Goal: Navigation & Orientation: Locate item on page

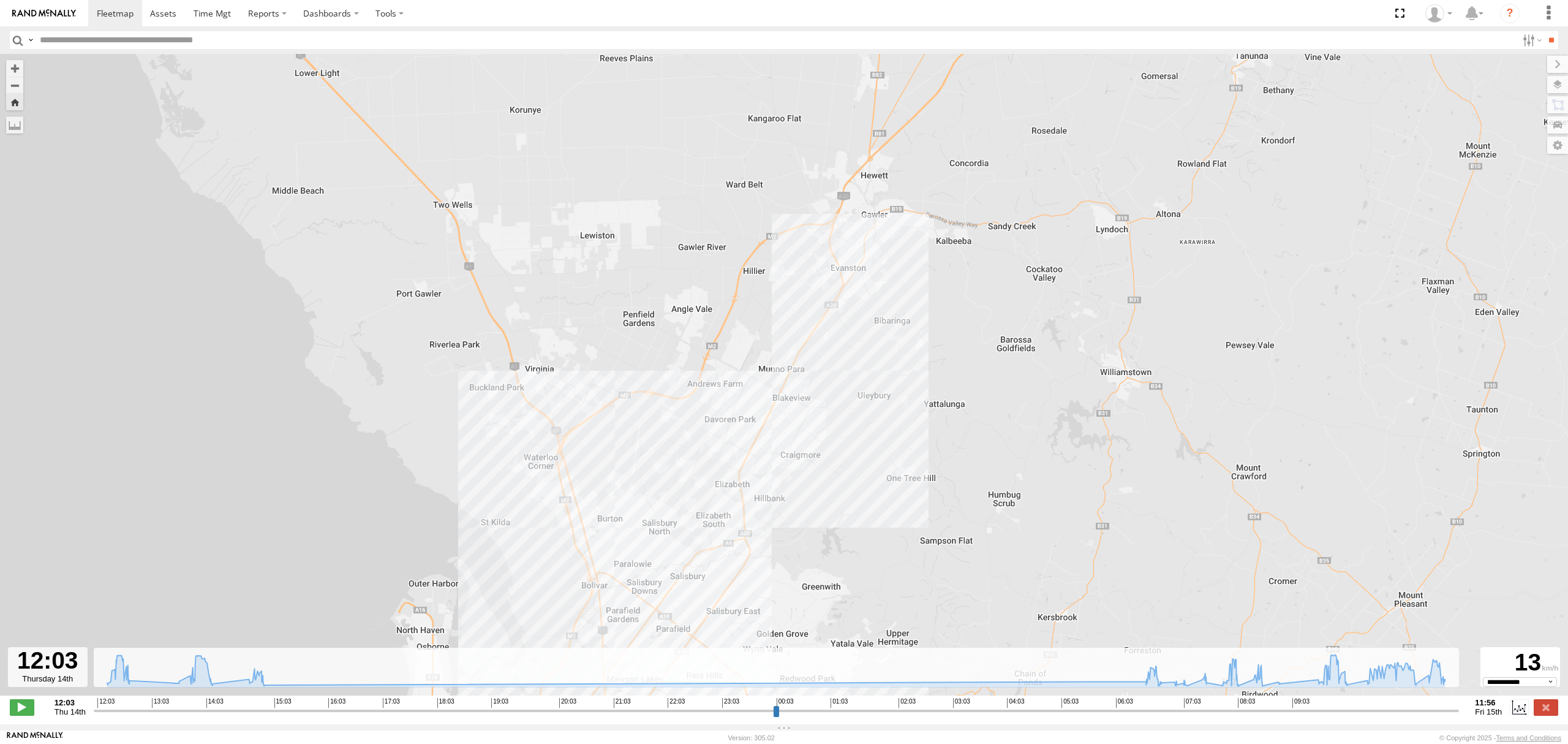
select select "**********"
click at [99, 6] on link at bounding box center [115, 13] width 54 height 27
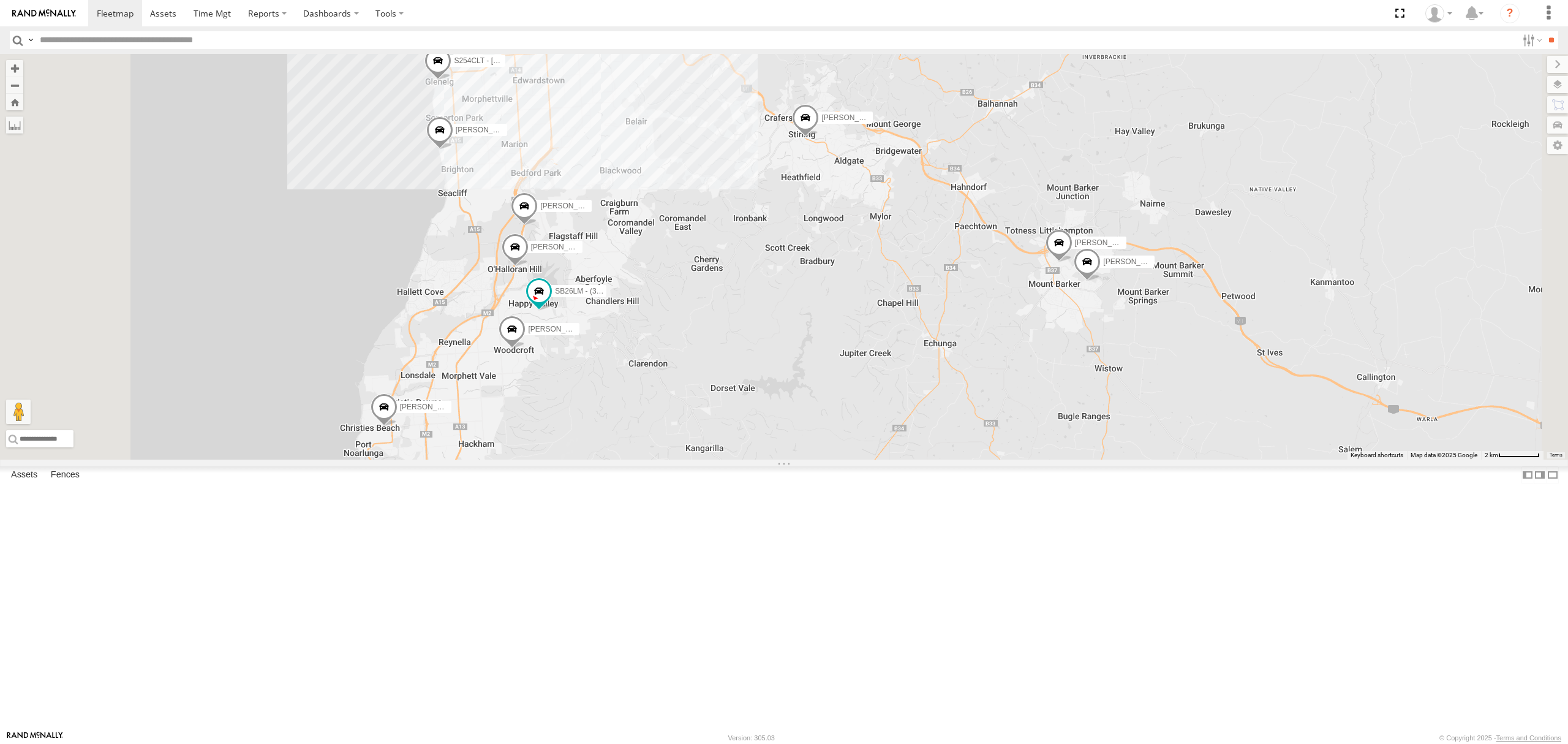
drag, startPoint x: 793, startPoint y: 370, endPoint x: 794, endPoint y: 398, distance: 28.0
click at [794, 398] on div "Harpreet Singh Dilpreet Singh Paras Joshi Tajvdiner singh Divanshu Munjal GURSA…" at bounding box center [784, 257] width 1568 height 406
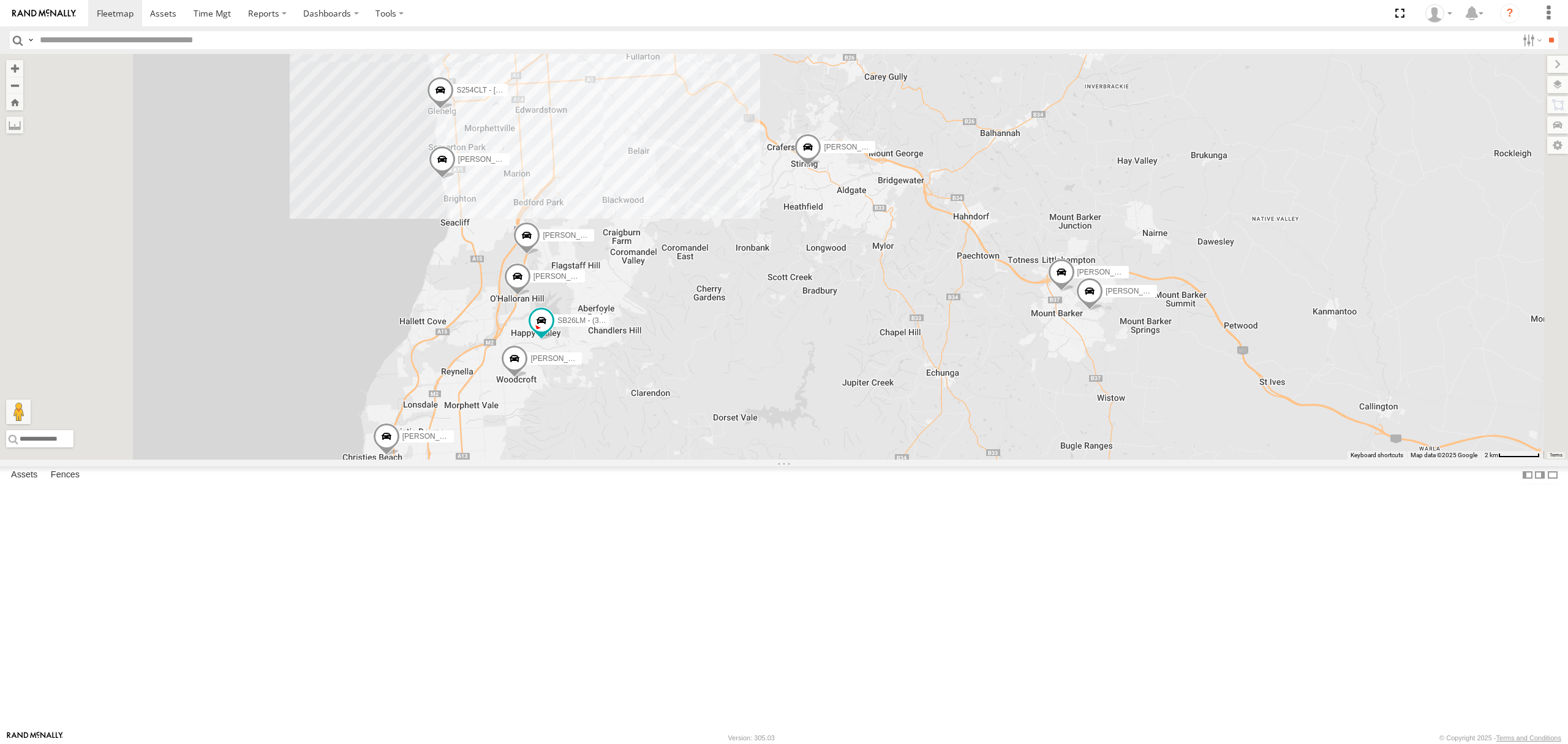
drag, startPoint x: 797, startPoint y: 352, endPoint x: 797, endPoint y: 372, distance: 20.0
click at [797, 372] on div "Harpreet Singh Dilpreet Singh Paras Joshi Tajvdiner singh Divanshu Munjal GURSA…" at bounding box center [784, 257] width 1568 height 406
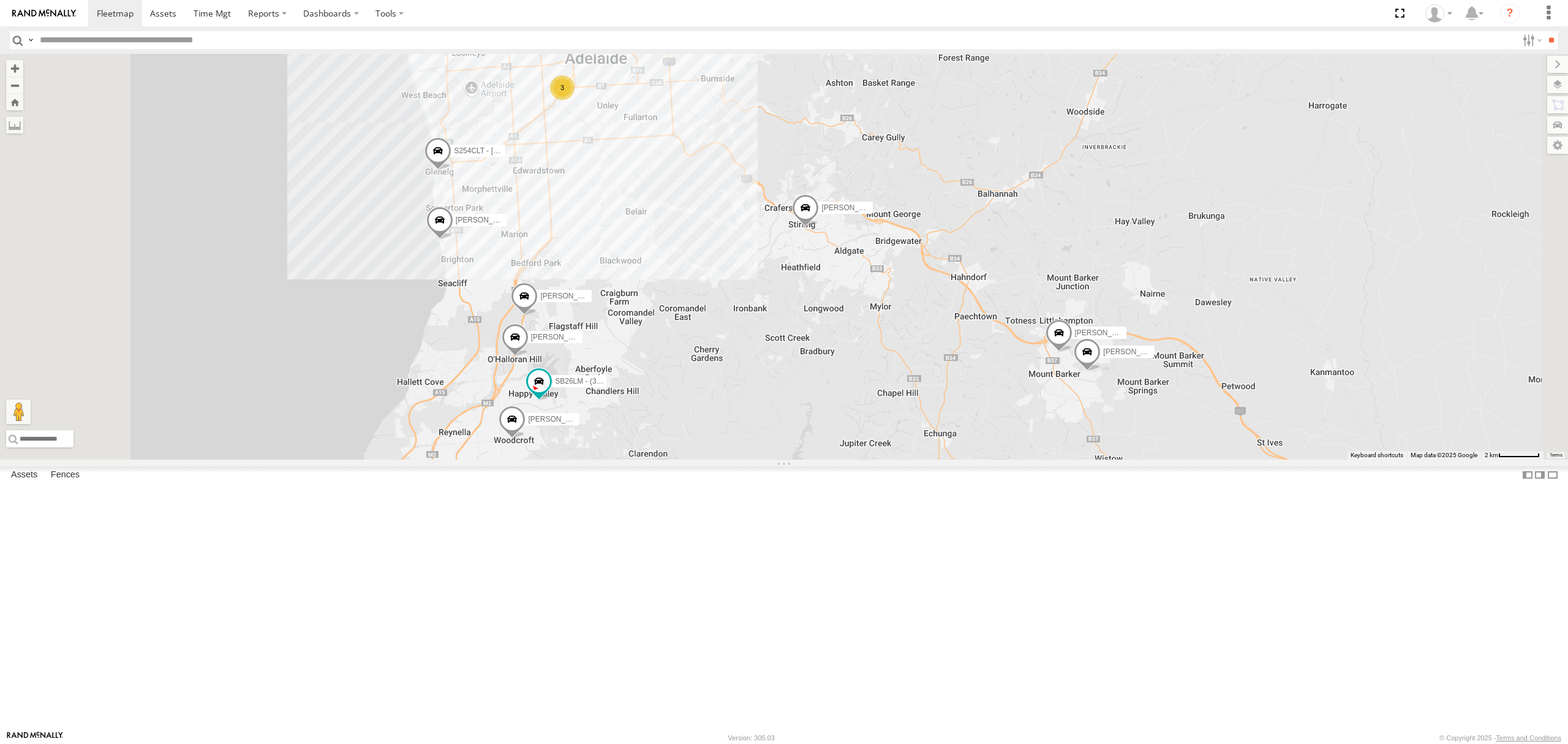
drag, startPoint x: 797, startPoint y: 354, endPoint x: 795, endPoint y: 378, distance: 24.1
click at [795, 378] on div "Harpreet Singh Dilpreet Singh Paras Joshi Tajvdiner singh Divanshu Munjal GURSA…" at bounding box center [784, 257] width 1568 height 406
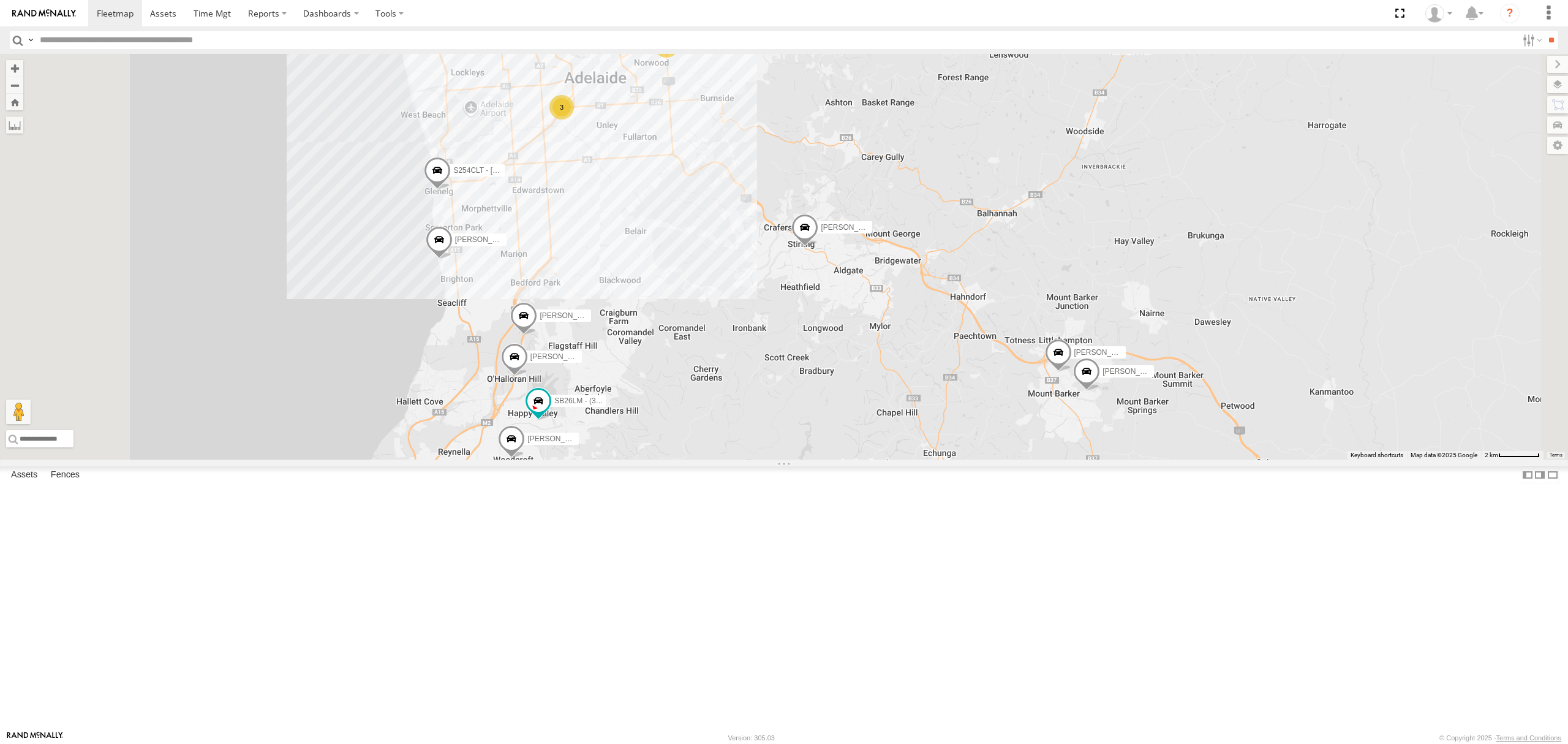
drag, startPoint x: 792, startPoint y: 359, endPoint x: 786, endPoint y: 398, distance: 39.5
click at [786, 398] on div "Harpreet Singh Dilpreet Singh Paras Joshi Tajvdiner singh Divanshu Munjal GURSA…" at bounding box center [784, 257] width 1568 height 406
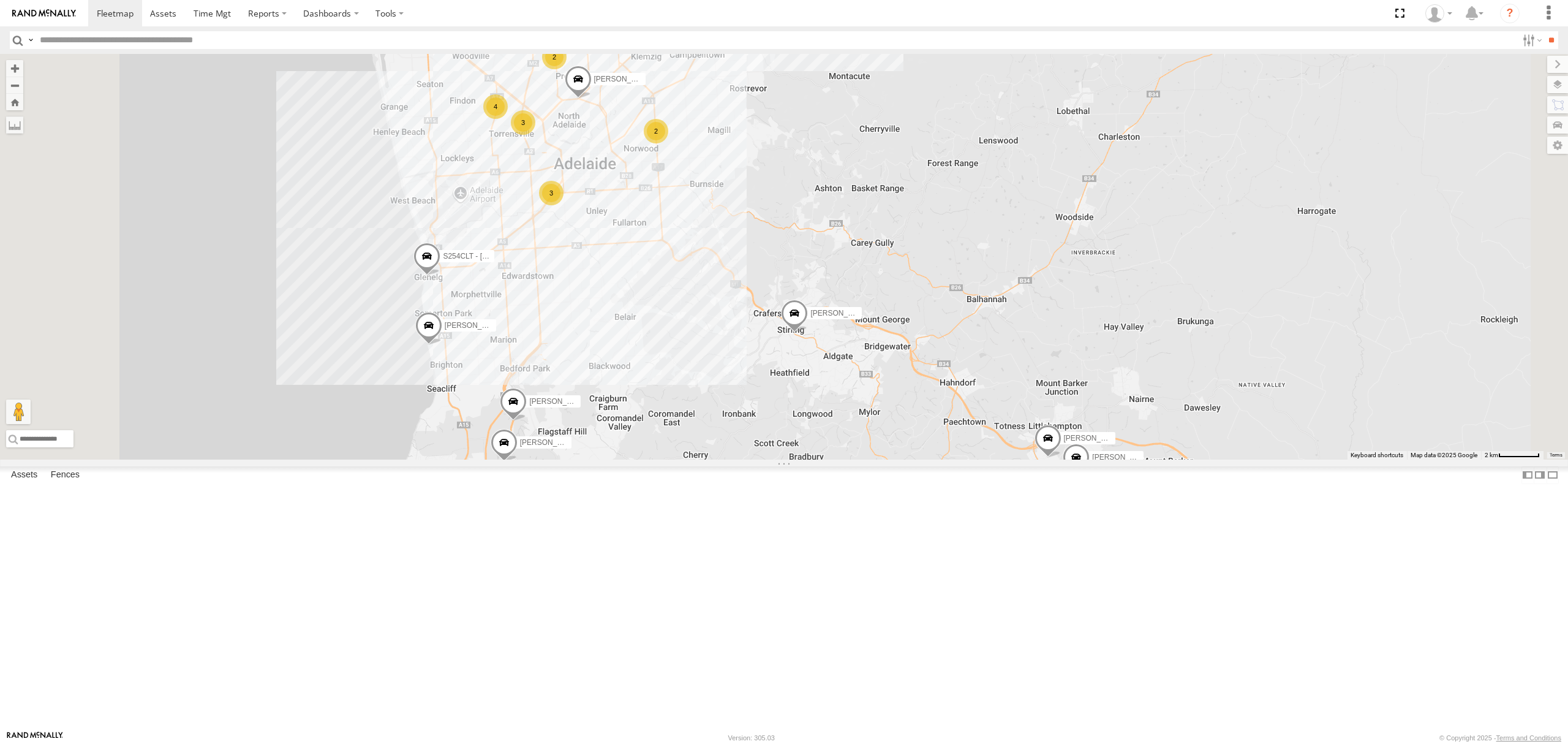
drag, startPoint x: 782, startPoint y: 342, endPoint x: 780, endPoint y: 372, distance: 30.1
click at [780, 372] on div "Harpreet Singh Dilpreet Singh Paras Joshi Tajvdiner singh Divanshu Munjal GURSA…" at bounding box center [784, 257] width 1568 height 406
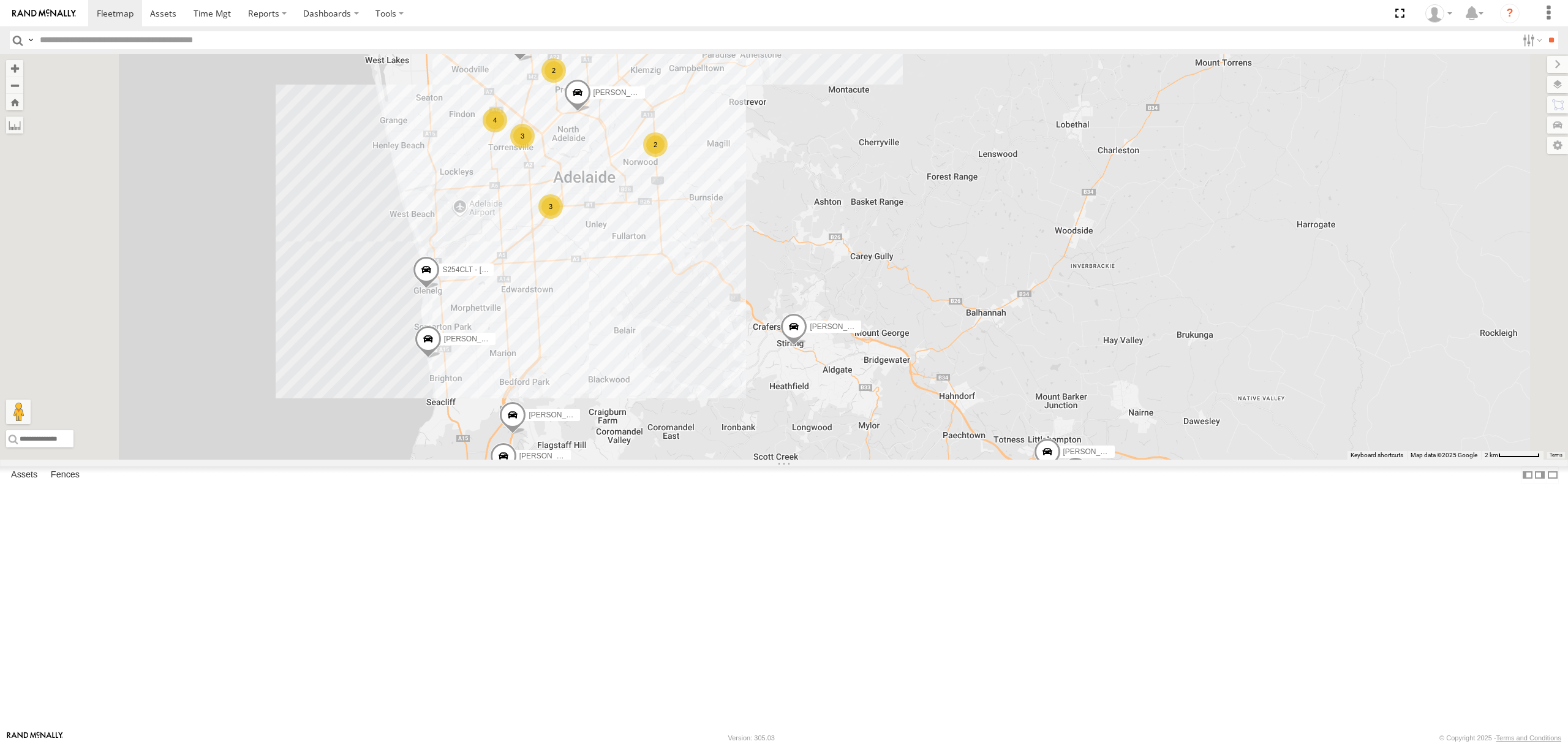
drag, startPoint x: 774, startPoint y: 373, endPoint x: 767, endPoint y: 415, distance: 42.6
click at [767, 415] on div "Harpreet Singh Dilpreet Singh Paras Joshi Tajvdiner singh Divanshu Munjal GURSA…" at bounding box center [784, 257] width 1568 height 406
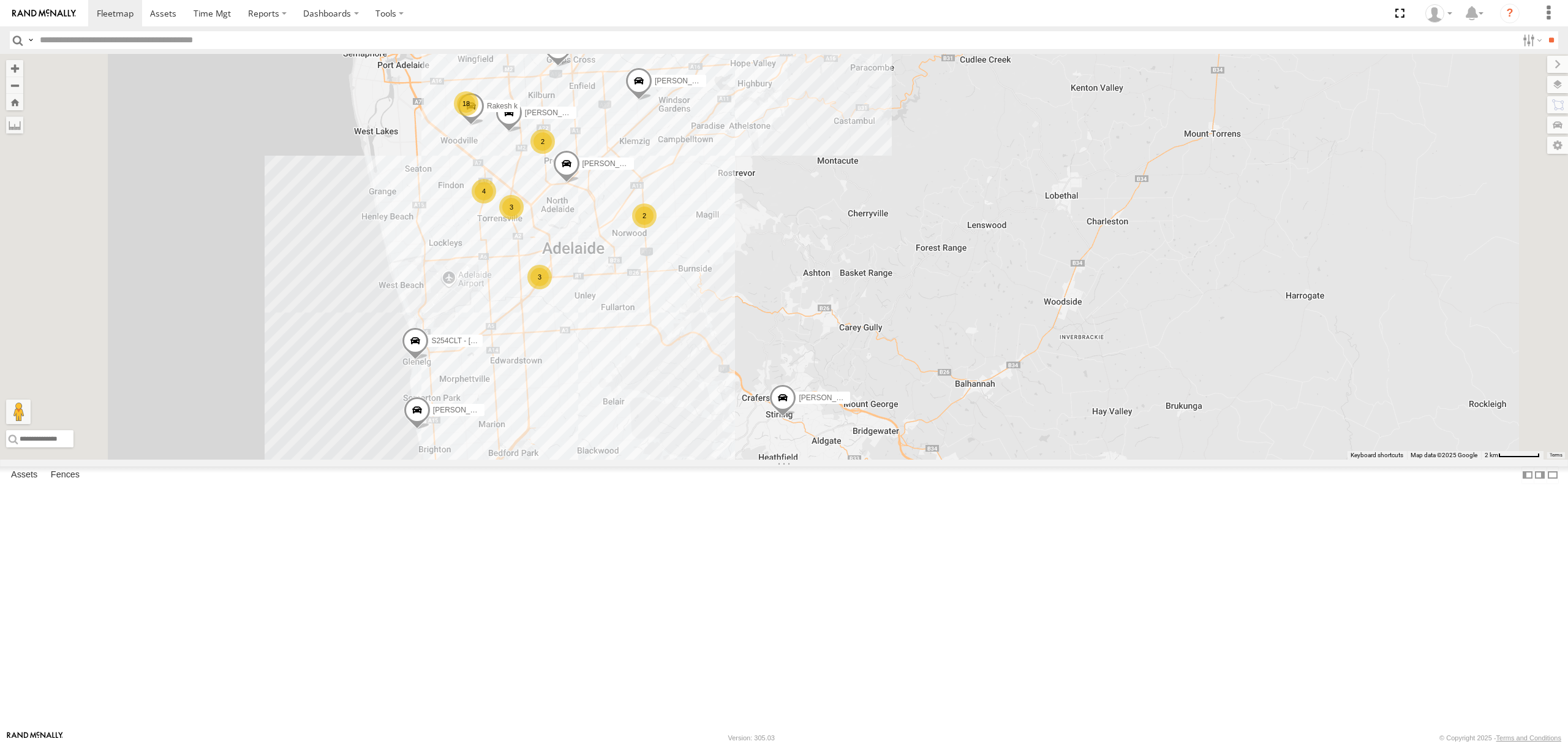
click at [429, 360] on span at bounding box center [416, 344] width 27 height 33
click at [740, 459] on div "Harpreet Singh Dilpreet Singh Paras Joshi Tajvdiner singh Divanshu Munjal GURSA…" at bounding box center [784, 257] width 1568 height 406
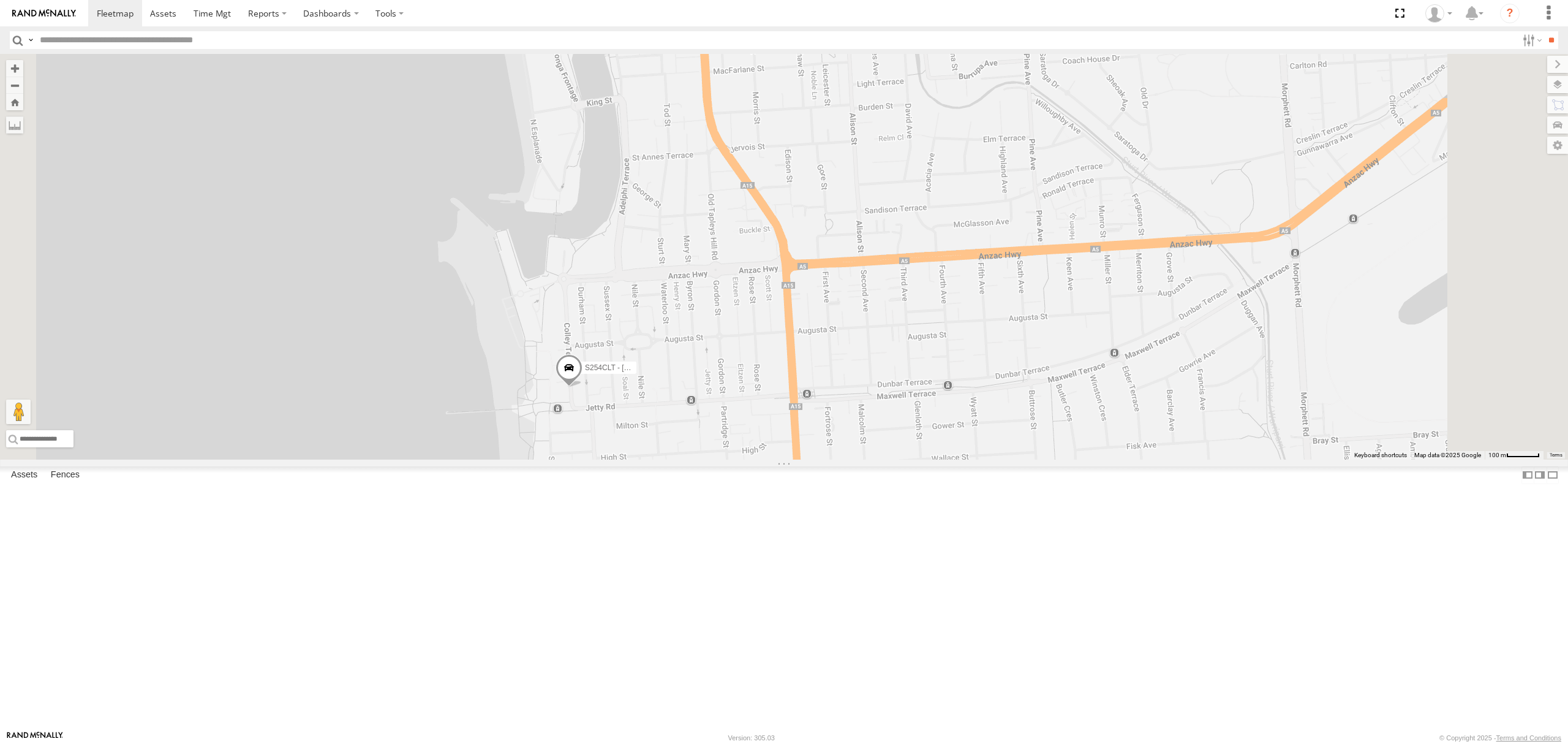
click at [0, 0] on div "SB26LM - (3P HINO) R7" at bounding box center [0, 0] width 0 height 0
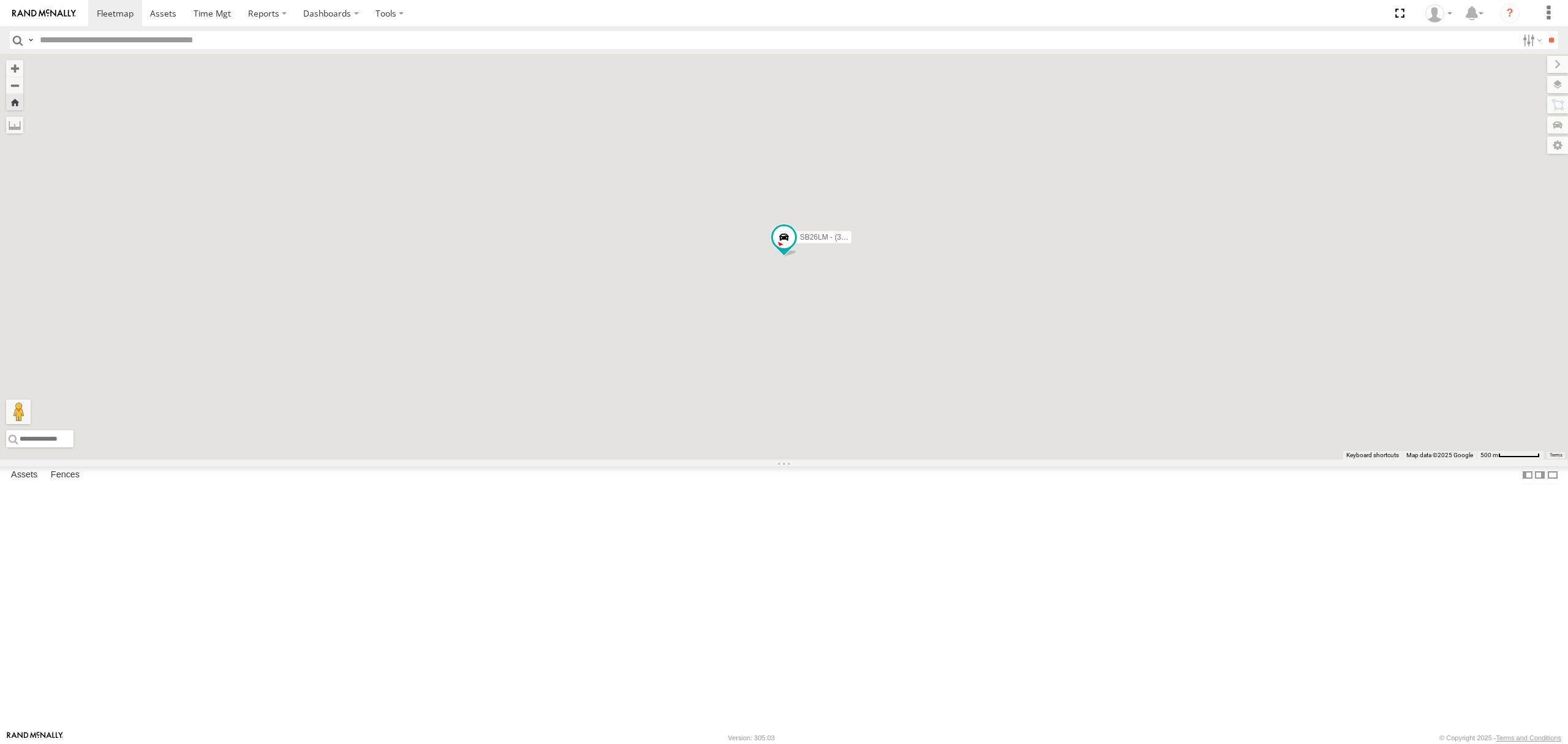
click at [0, 0] on div "All Assets" at bounding box center [0, 0] width 0 height 0
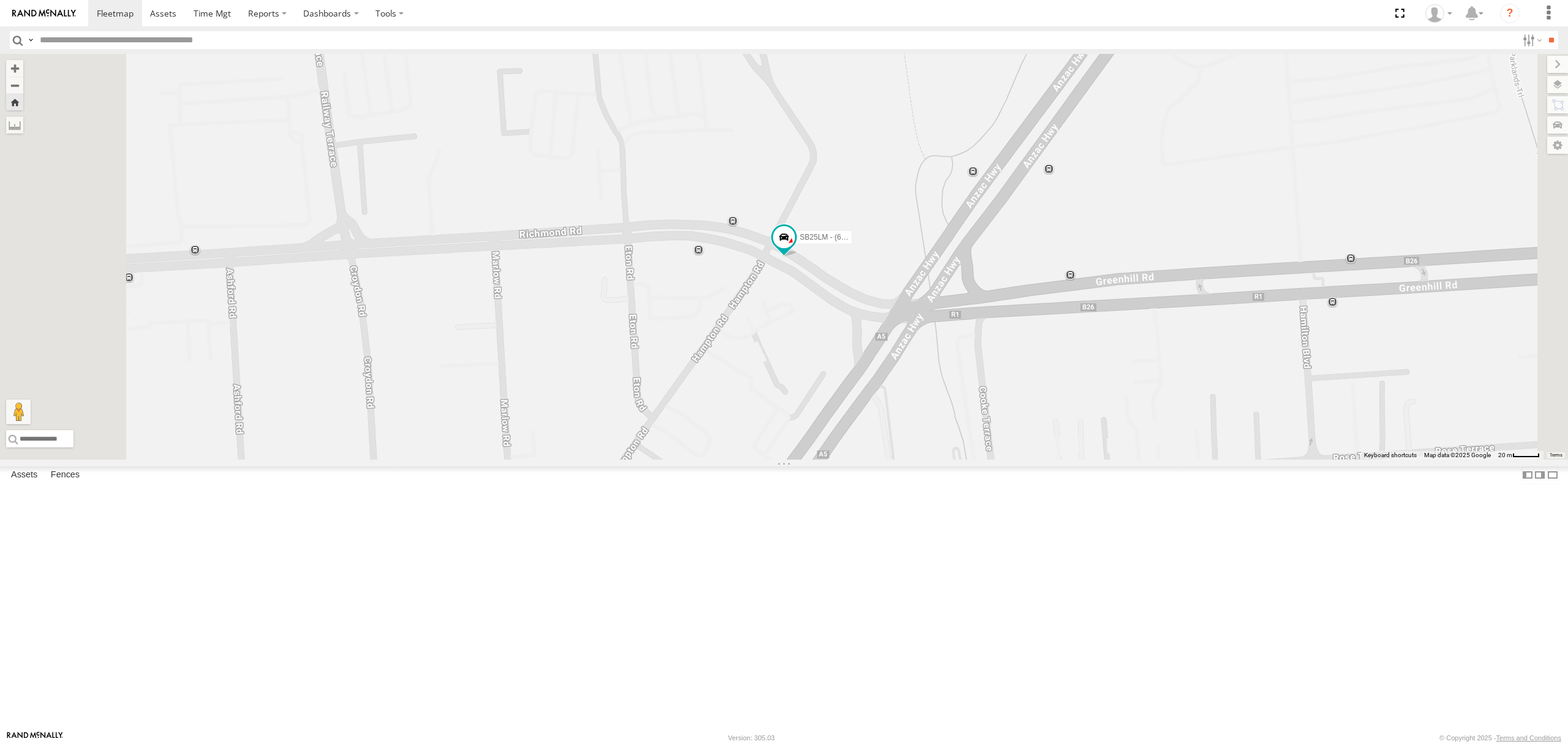
click at [0, 0] on div "SB26LM - (3P HINO) R7 All Assets" at bounding box center [0, 0] width 0 height 0
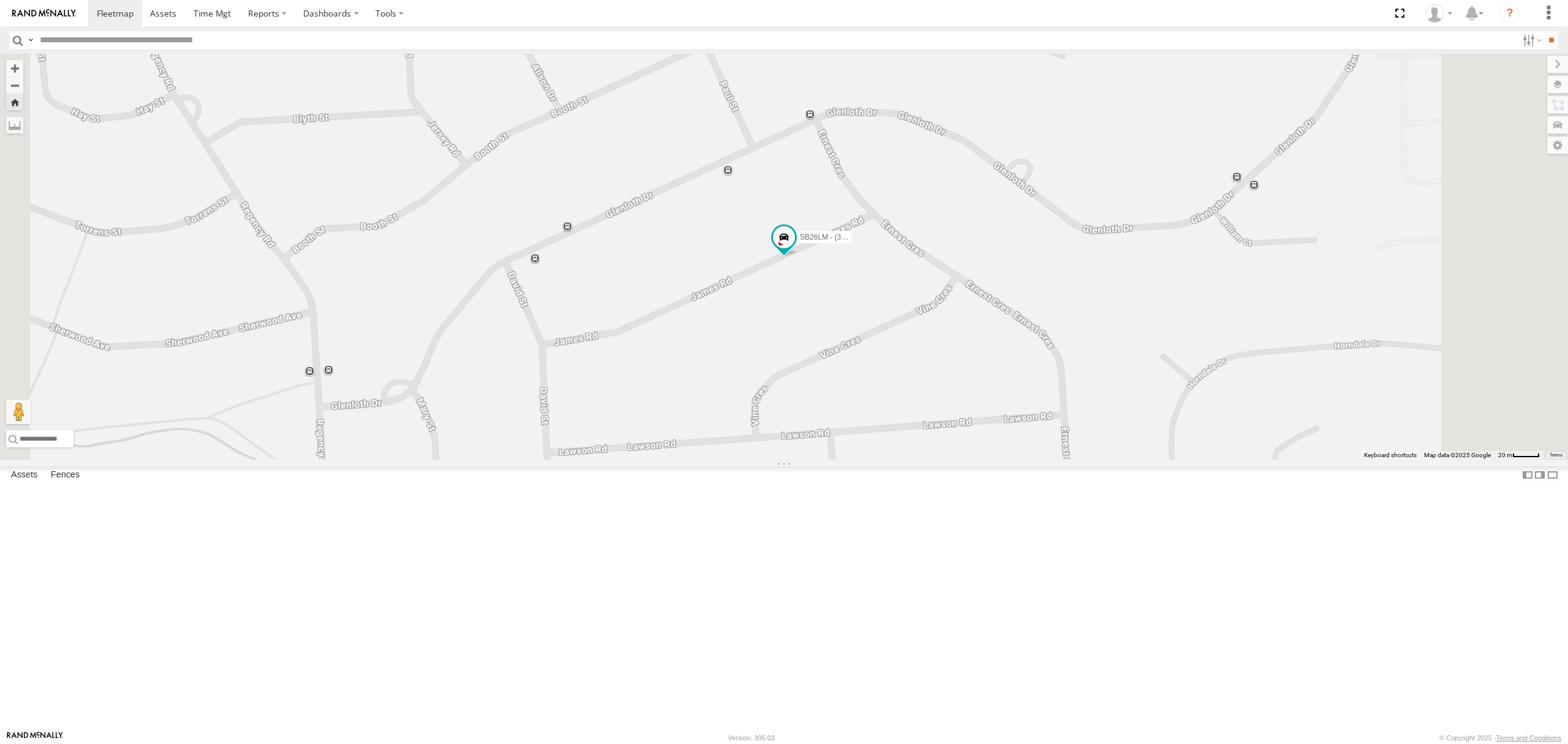
click at [0, 0] on div "All Assets" at bounding box center [0, 0] width 0 height 0
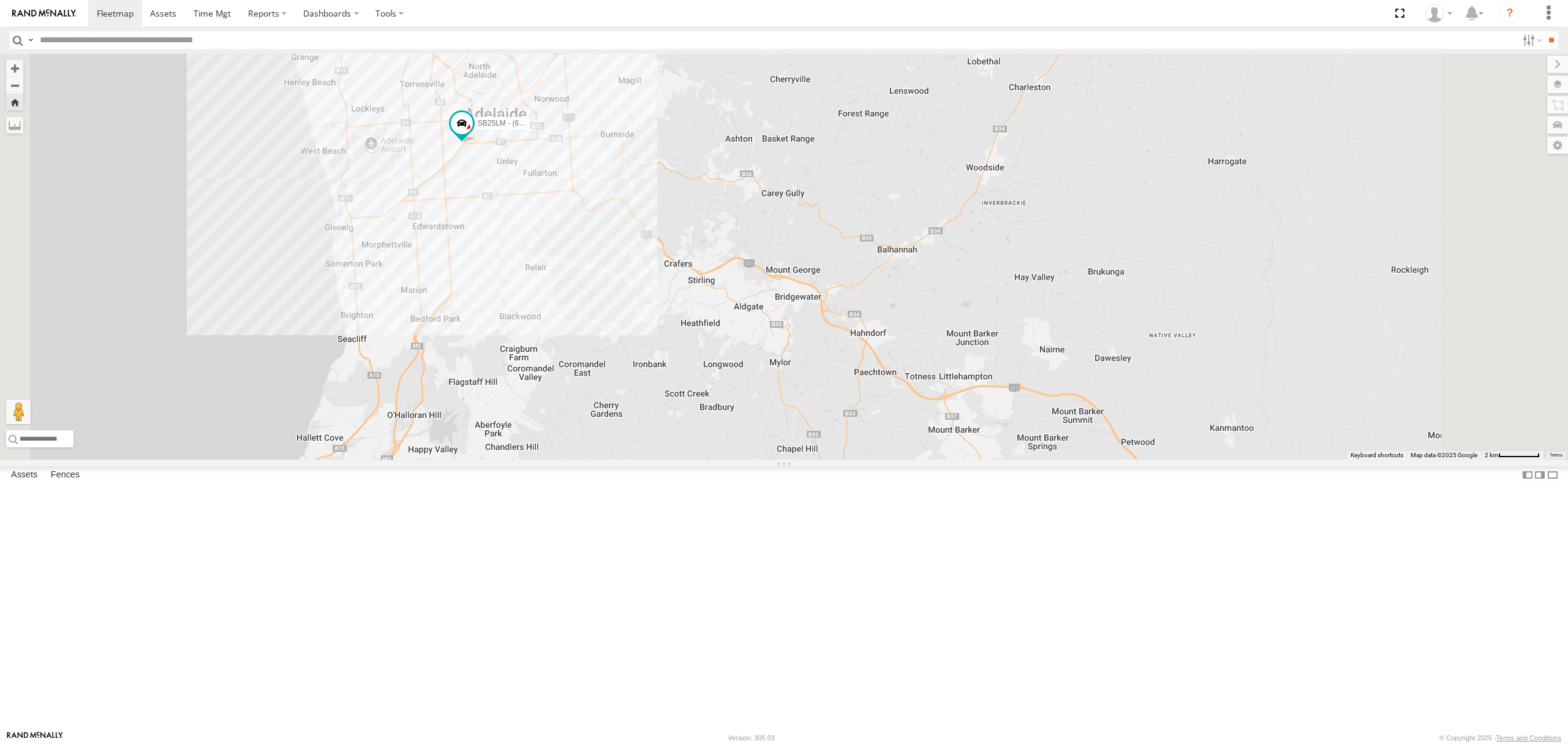
scroll to position [245, 0]
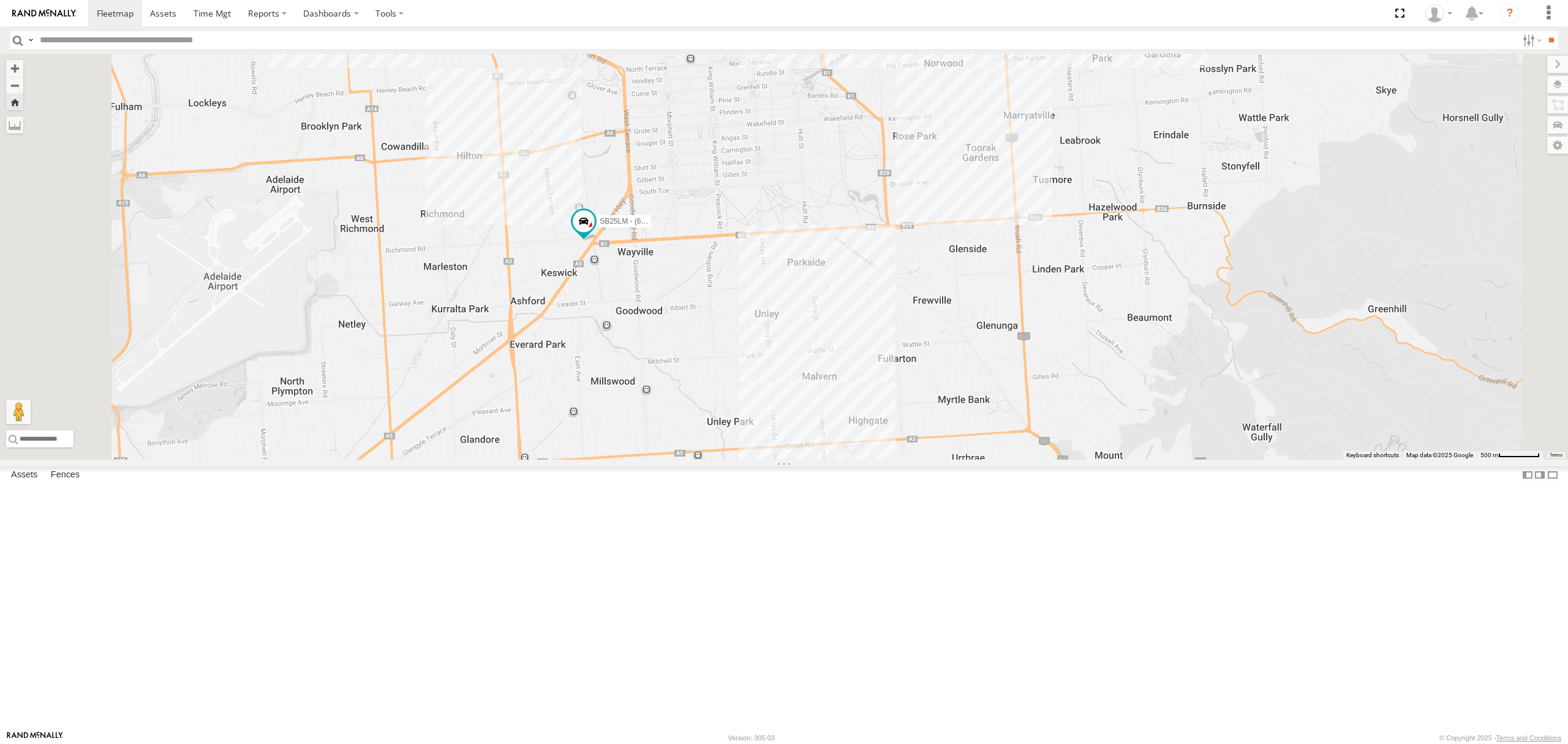
click at [0, 0] on div "All Assets" at bounding box center [0, 0] width 0 height 0
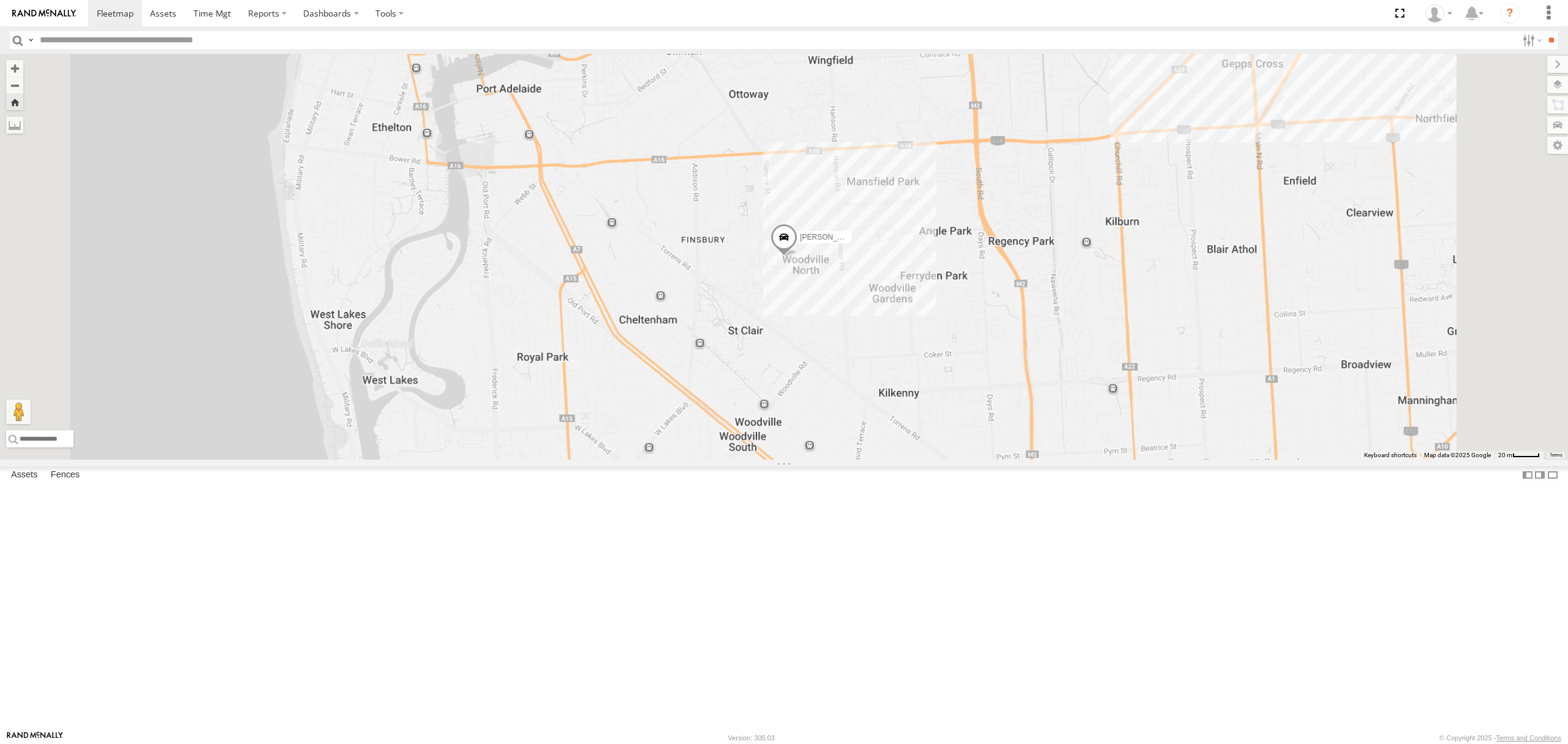
click at [0, 0] on div "16.9" at bounding box center [0, 0] width 0 height 0
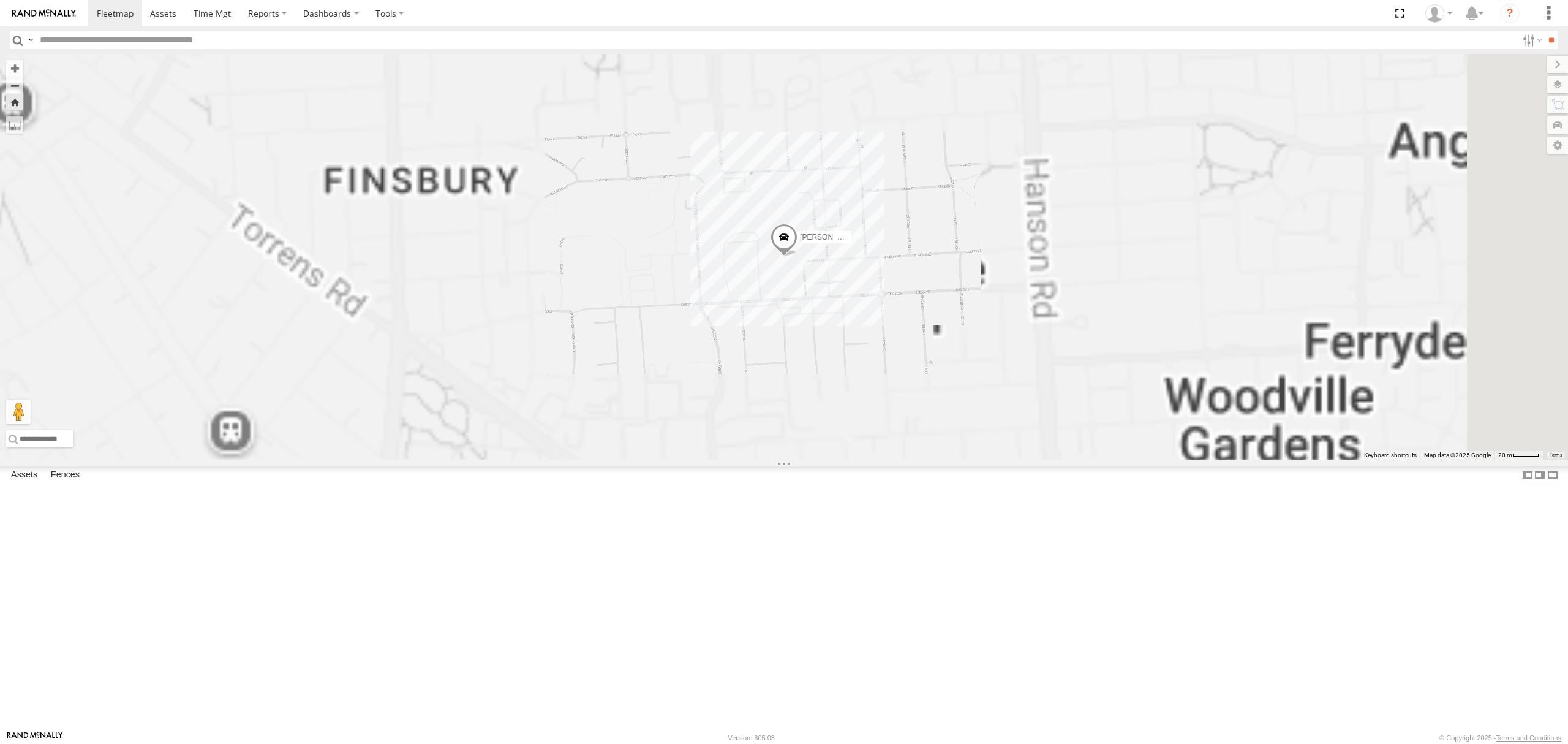
click at [0, 0] on div "S264CKI - Fridge It Crafter" at bounding box center [0, 0] width 0 height 0
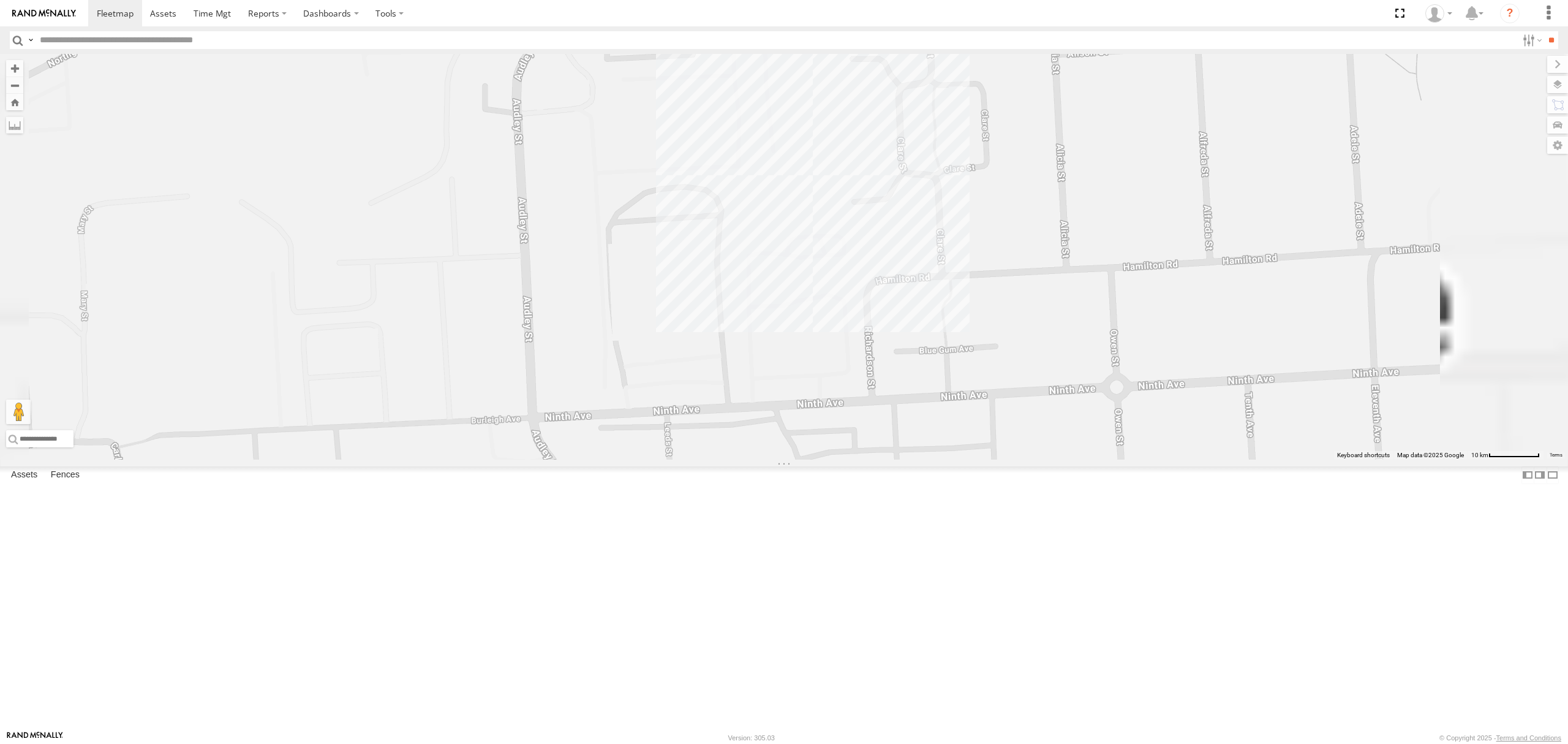
scroll to position [0, 0]
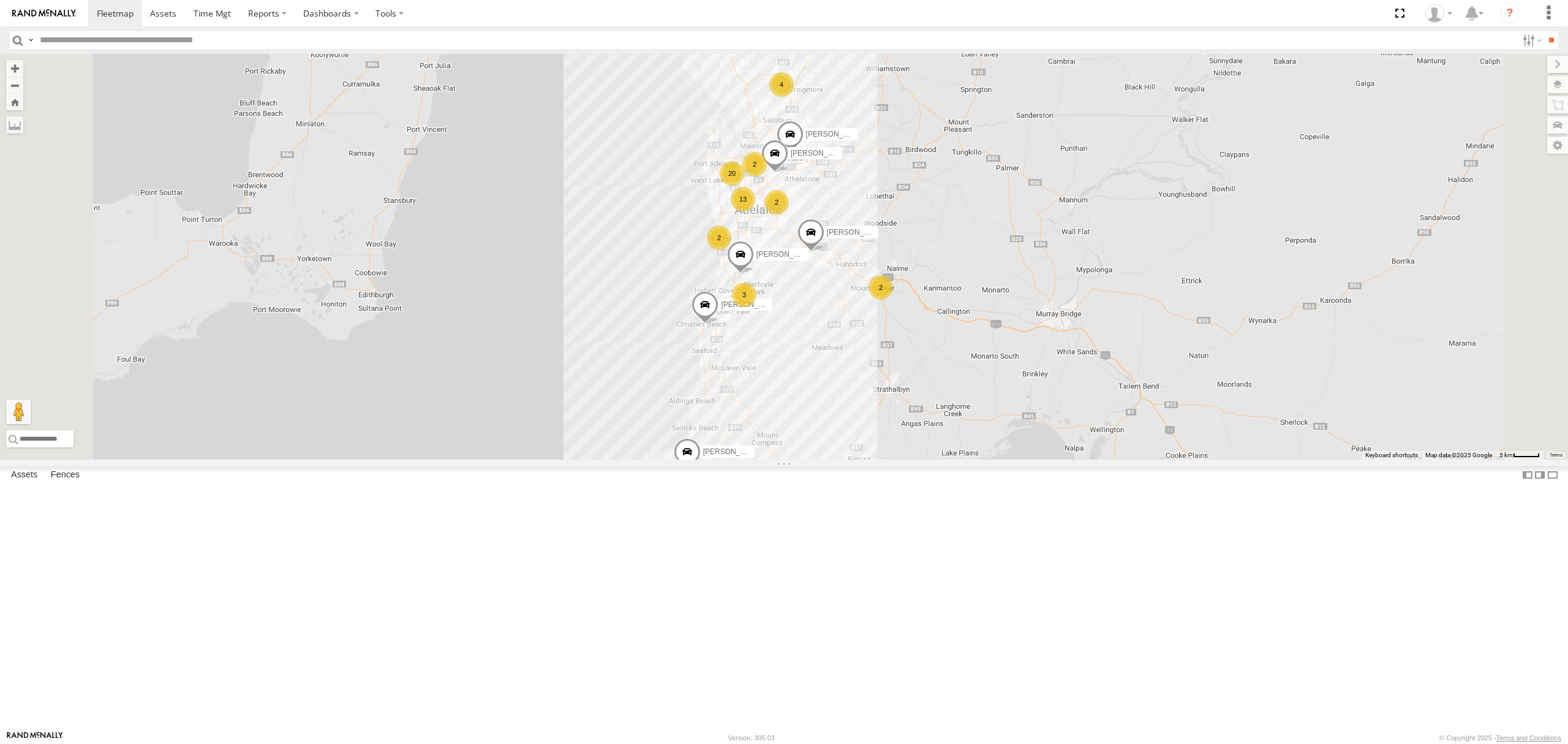
click at [0, 0] on div "SB25LM - (6P HINO) R6" at bounding box center [0, 0] width 0 height 0
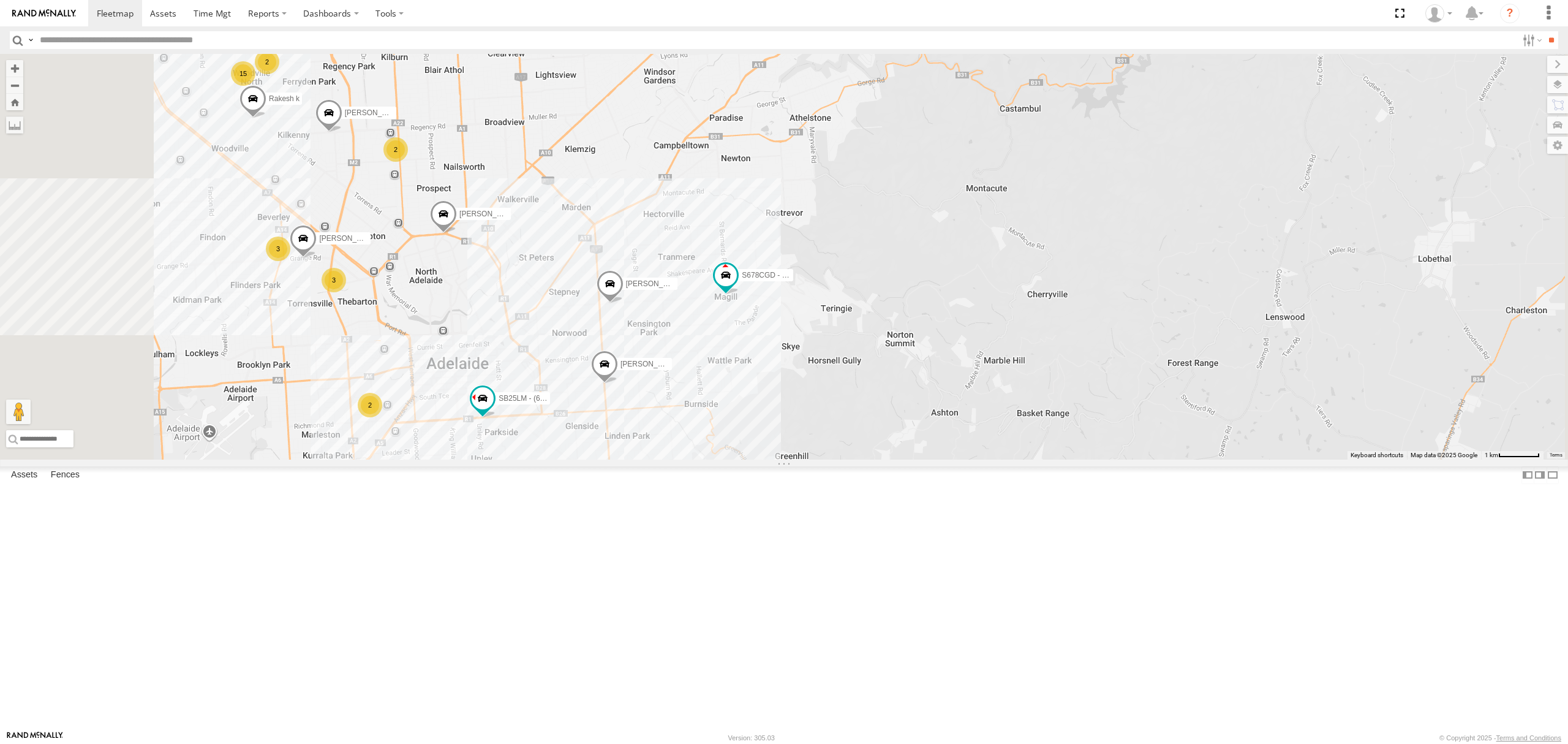
drag, startPoint x: 820, startPoint y: 271, endPoint x: 827, endPoint y: 274, distance: 7.6
click at [824, 273] on div "SB25LM - (6P HINO) R6 SY71FR - (16P TRAILER) PM1 S254CLT - Brian Corkhill SB26L…" at bounding box center [784, 257] width 1568 height 406
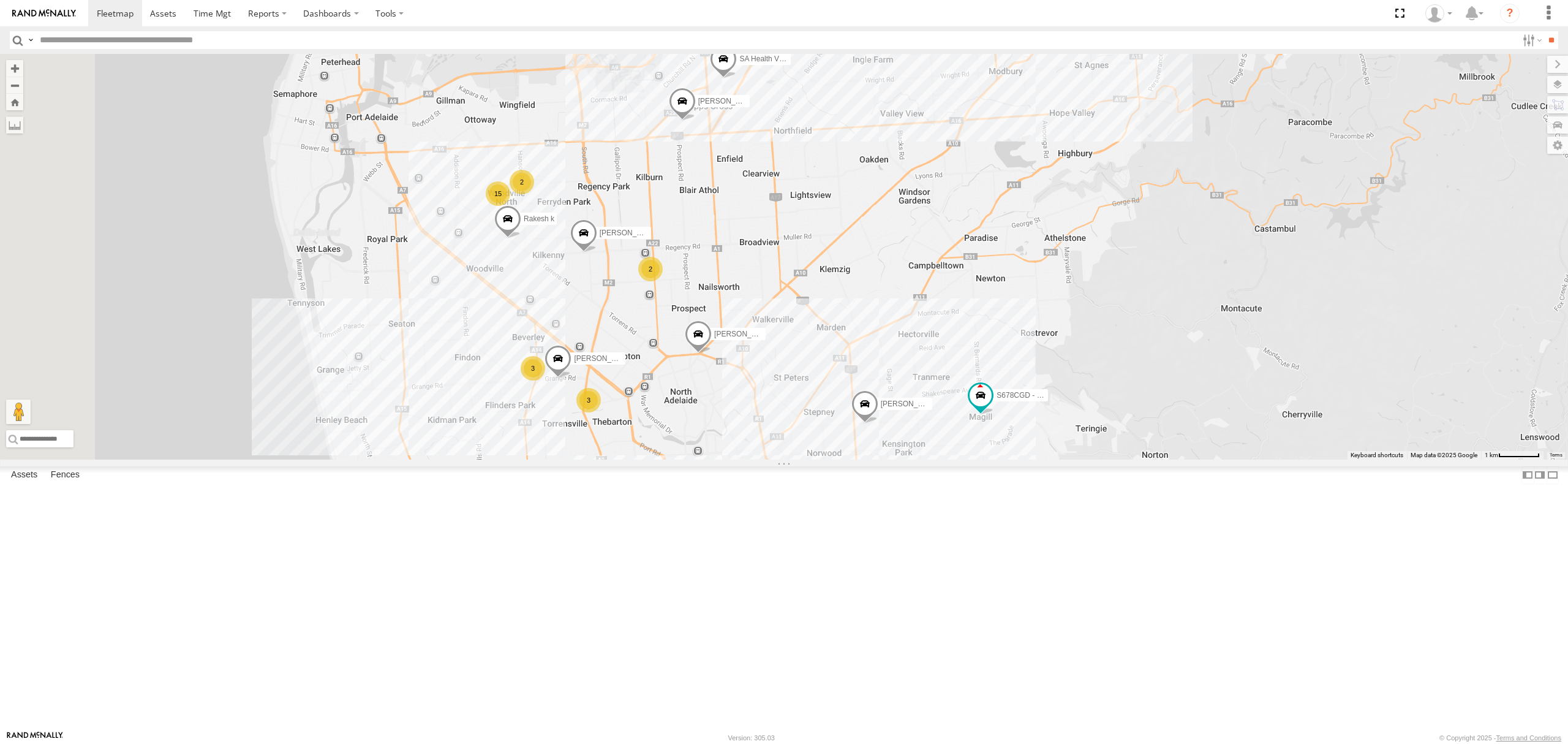
click at [788, 287] on div "SB25LM - (6P HINO) R6 SY71FR - (16P TRAILER) PM1 S254CLT - Brian Corkhill SB26L…" at bounding box center [784, 257] width 1568 height 406
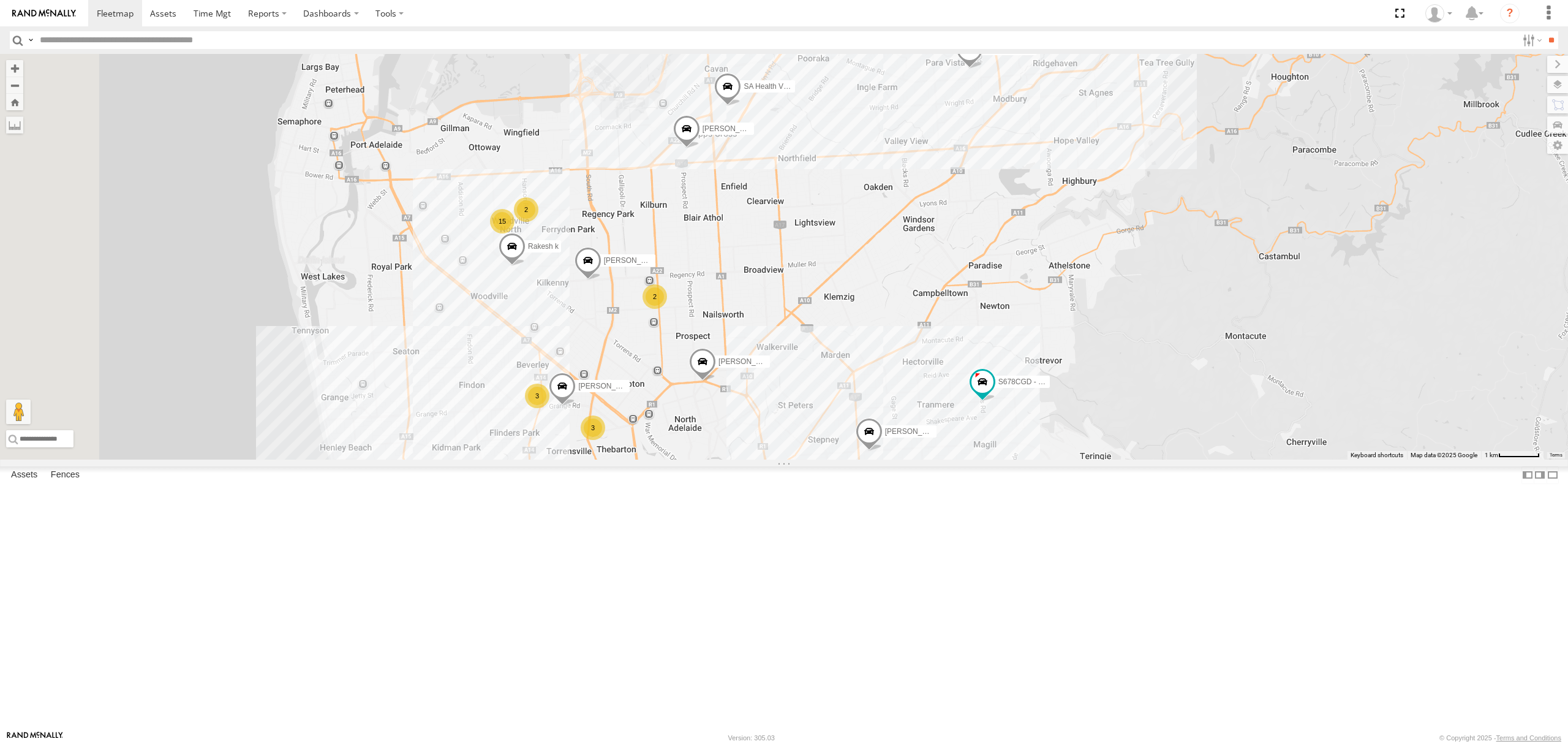
drag, startPoint x: 990, startPoint y: 289, endPoint x: 978, endPoint y: 312, distance: 25.9
click at [982, 306] on div "SB25LM - (6P HINO) R6 SY71FR - (16P TRAILER) PM1 S254CLT - Brian Corkhill SB26L…" at bounding box center [784, 257] width 1568 height 406
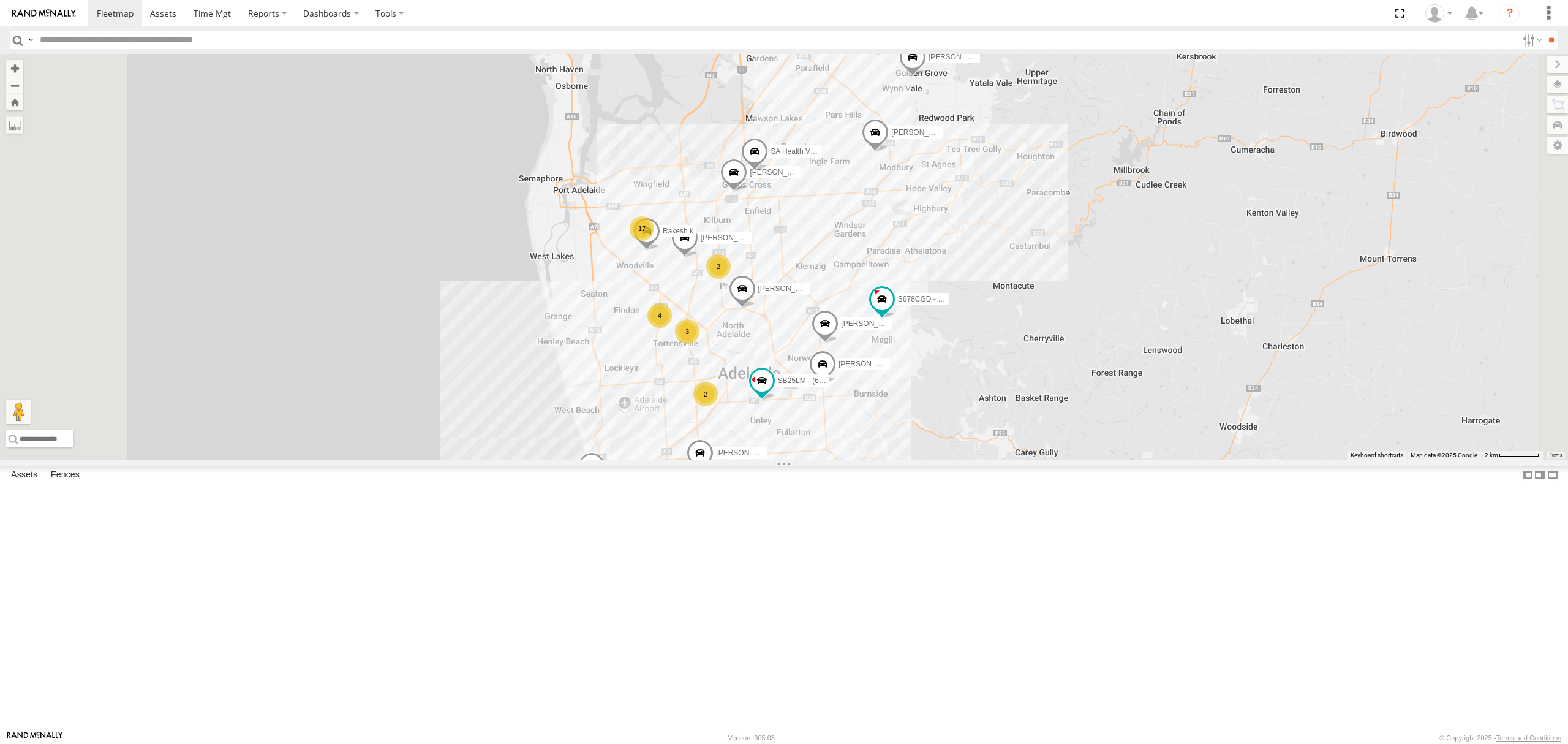
drag, startPoint x: 140, startPoint y: 289, endPoint x: 141, endPoint y: 280, distance: 9.1
click at [0, 0] on div "S254CLT - Brian Corkhill All Assets Colley Ter Glenelg -34.97994 138.51243 Vide…" at bounding box center [0, 0] width 0 height 0
click at [0, 0] on span at bounding box center [0, 0] width 0 height 0
